Goal: Transaction & Acquisition: Book appointment/travel/reservation

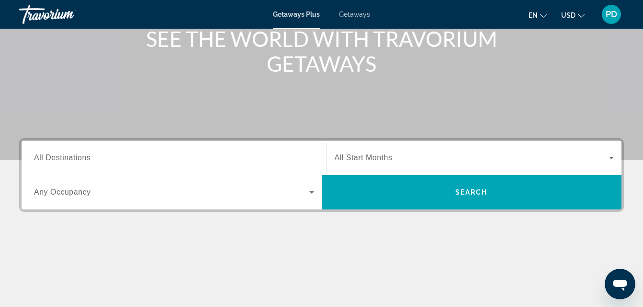
scroll to position [154, 0]
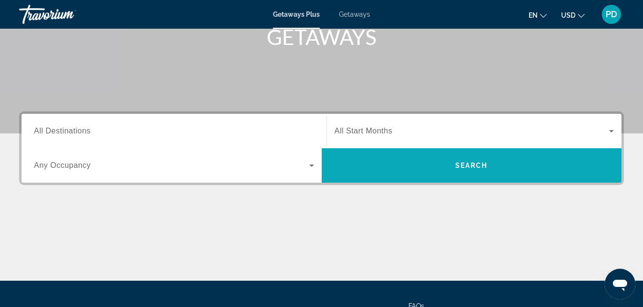
click at [524, 160] on span "Search" at bounding box center [472, 165] width 300 height 23
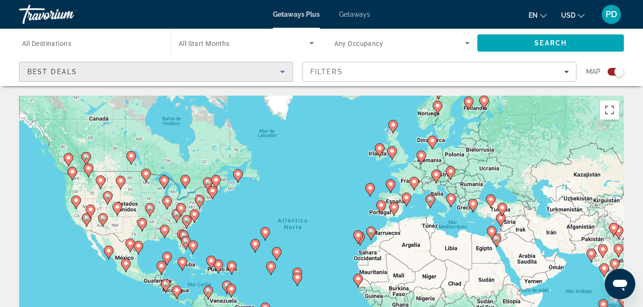
click at [284, 72] on icon "Sort by" at bounding box center [282, 71] width 11 height 11
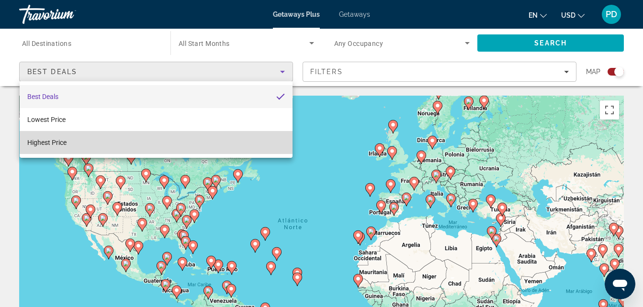
click at [224, 145] on mat-option "Highest Price" at bounding box center [156, 142] width 273 height 23
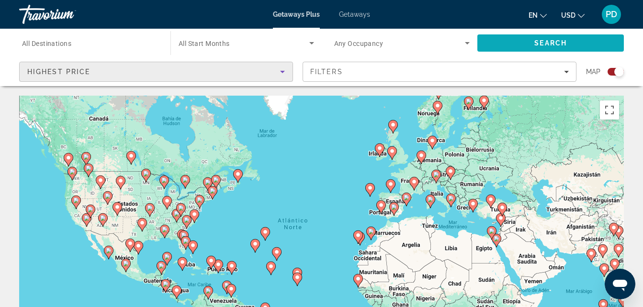
click at [596, 48] on span "Search" at bounding box center [550, 43] width 146 height 23
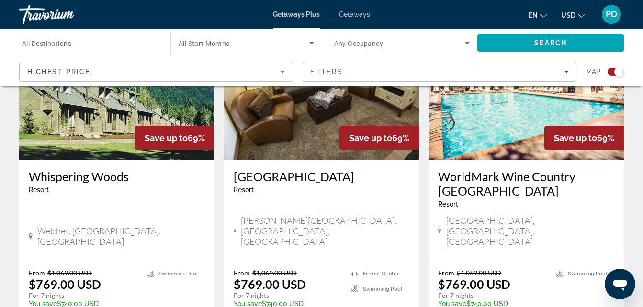
scroll to position [1494, 0]
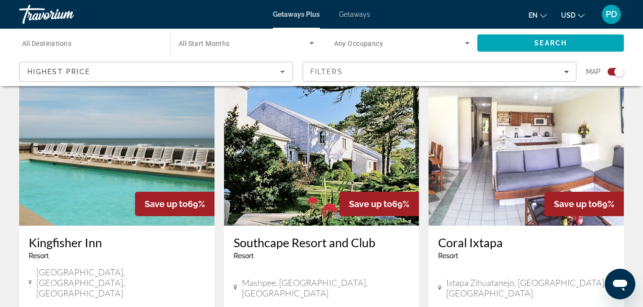
scroll to position [987, 0]
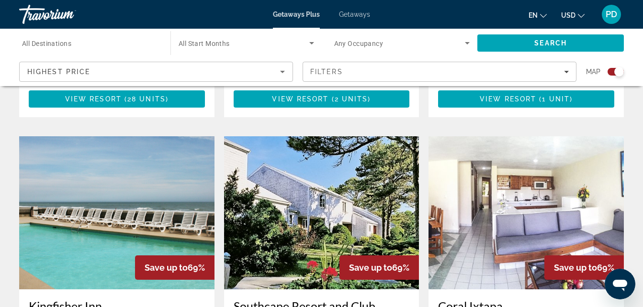
click at [542, 175] on img "Main content" at bounding box center [525, 212] width 195 height 153
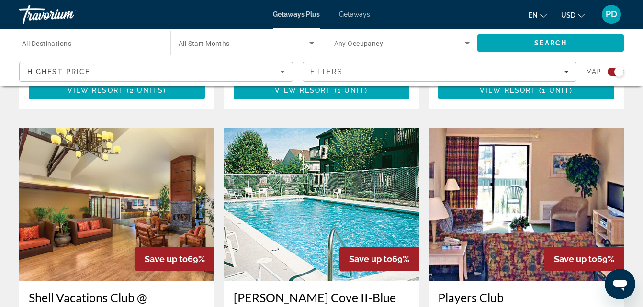
scroll to position [695, 0]
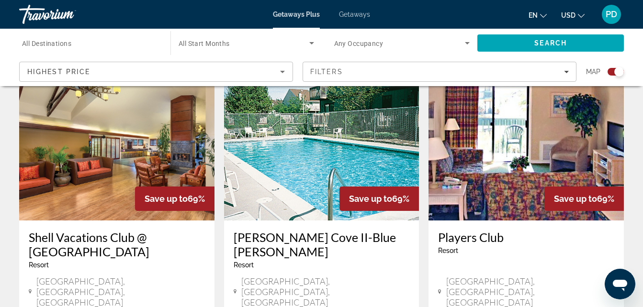
click at [137, 221] on div "Shell Vacations Club @ [GEOGRAPHIC_DATA] - This is an adults only resort [GEOGR…" at bounding box center [116, 270] width 195 height 99
click at [126, 230] on h3 "Shell Vacations Club @ [GEOGRAPHIC_DATA]" at bounding box center [117, 244] width 176 height 29
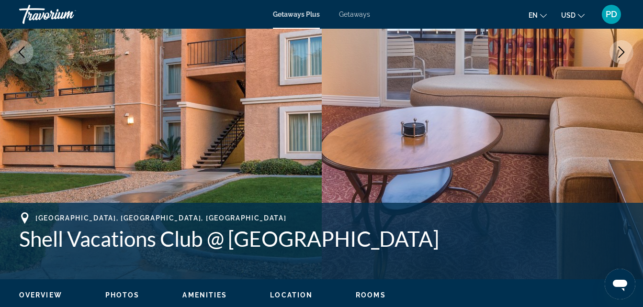
scroll to position [354, 0]
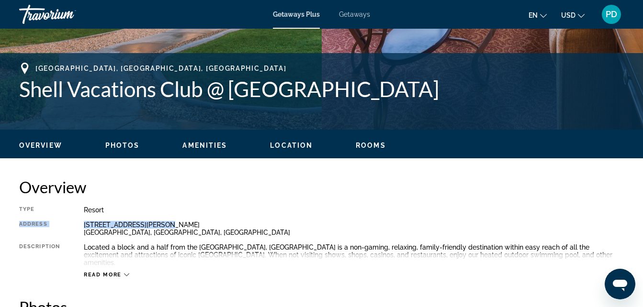
drag, startPoint x: 312, startPoint y: 225, endPoint x: 308, endPoint y: 199, distance: 26.6
click at [308, 199] on div "Overview Type Resort All-Inclusive No All-Inclusive Address [STREET_ADDRESS][PE…" at bounding box center [321, 228] width 604 height 101
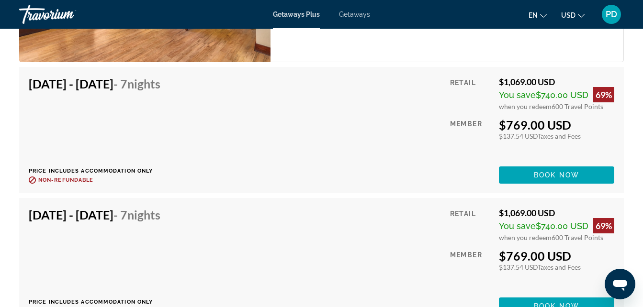
scroll to position [3820, 0]
